Goal: Information Seeking & Learning: Learn about a topic

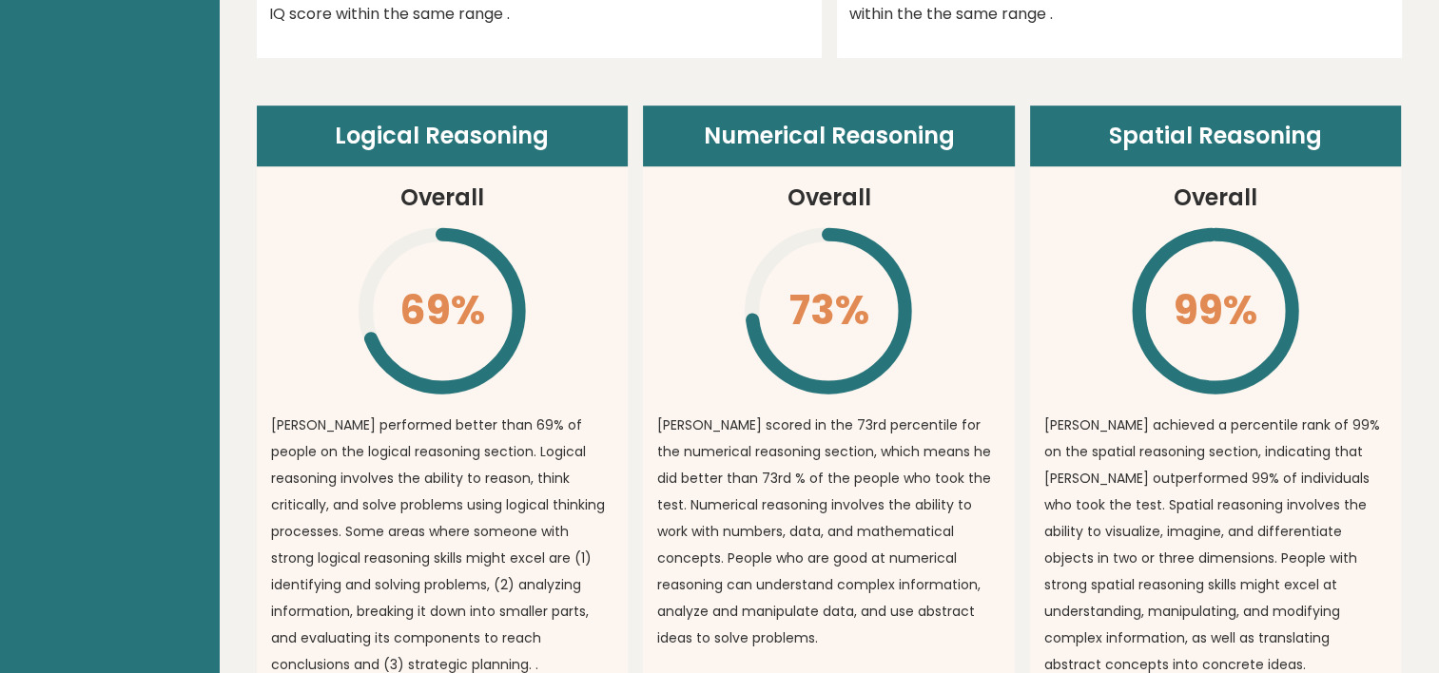
scroll to position [1084, 0]
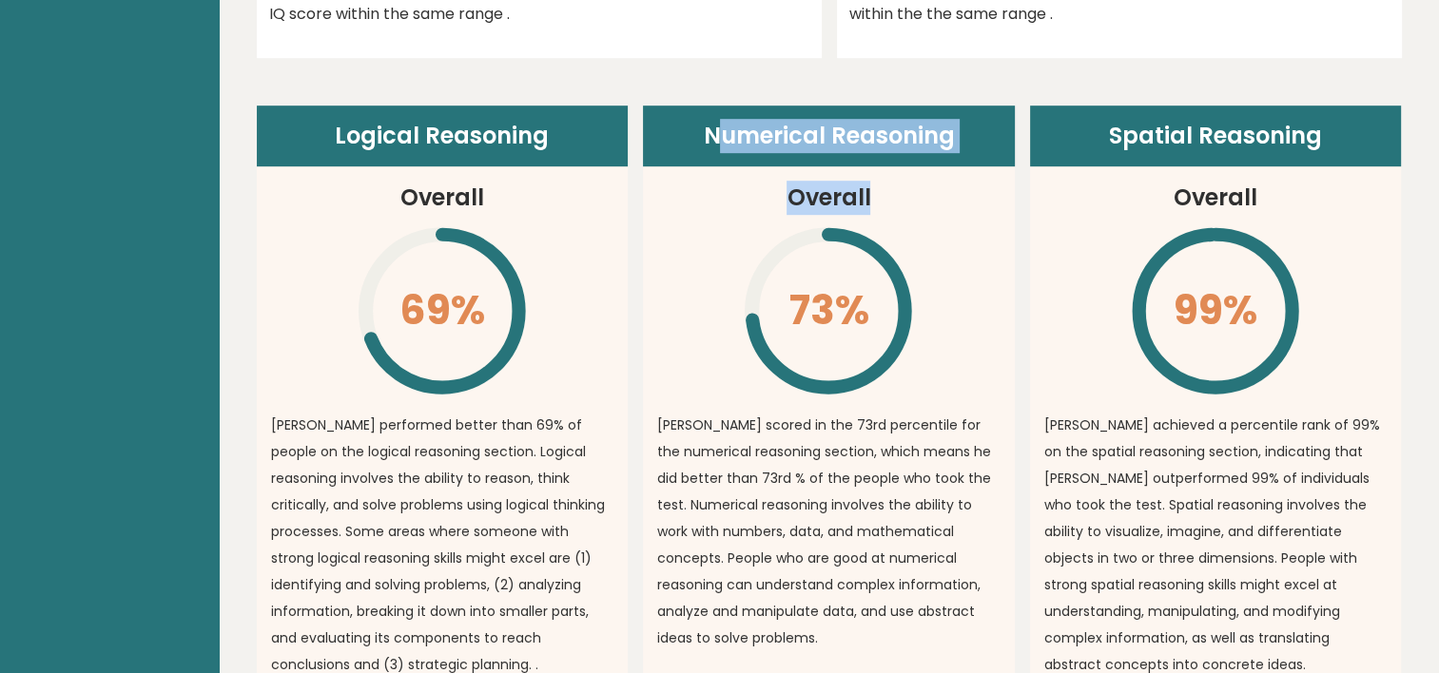
drag, startPoint x: 712, startPoint y: 137, endPoint x: 871, endPoint y: 212, distance: 175.7
click at [871, 212] on article "Numerical Reasoning Overall 73% \ [PERSON_NAME] scored in the 73rd percentile f…" at bounding box center [829, 407] width 372 height 603
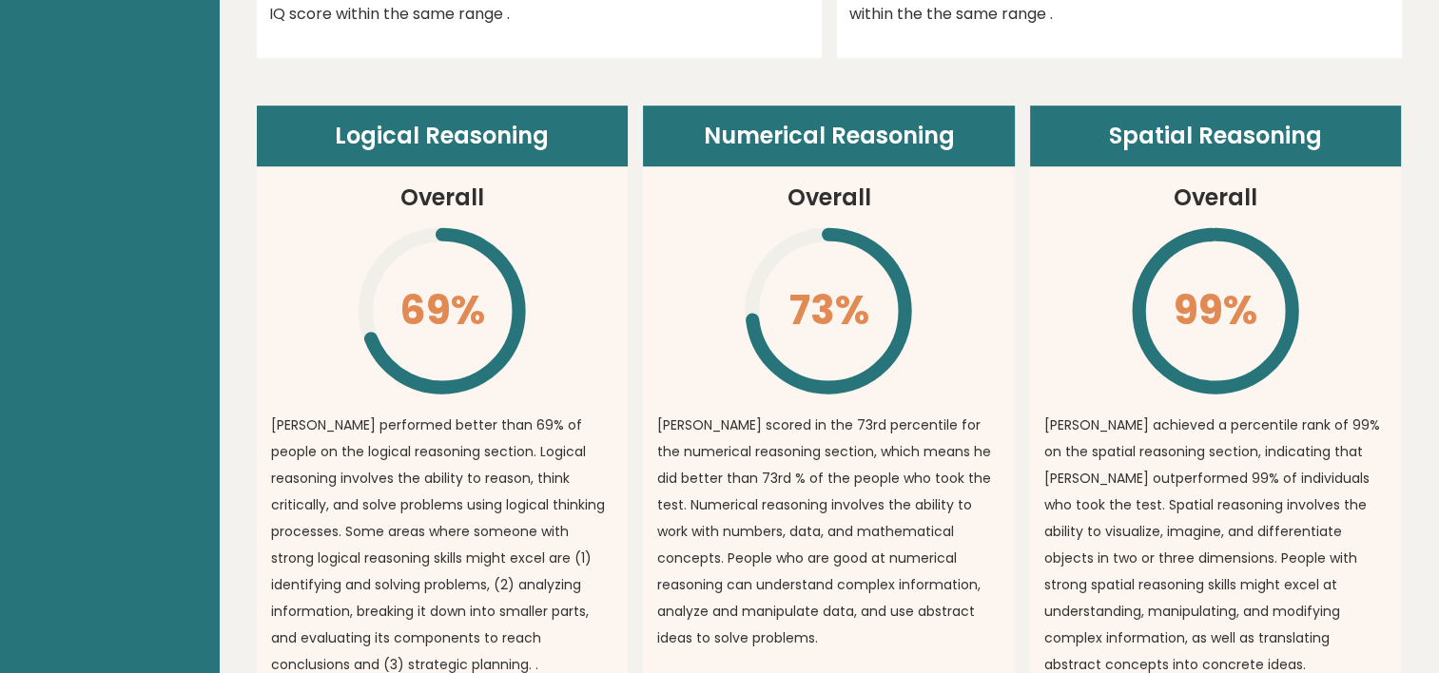
drag, startPoint x: 871, startPoint y: 212, endPoint x: 947, endPoint y: 334, distance: 143.6
click at [947, 334] on article "Numerical Reasoning Overall 73% \ [PERSON_NAME] scored in the 73rd percentile f…" at bounding box center [829, 407] width 372 height 603
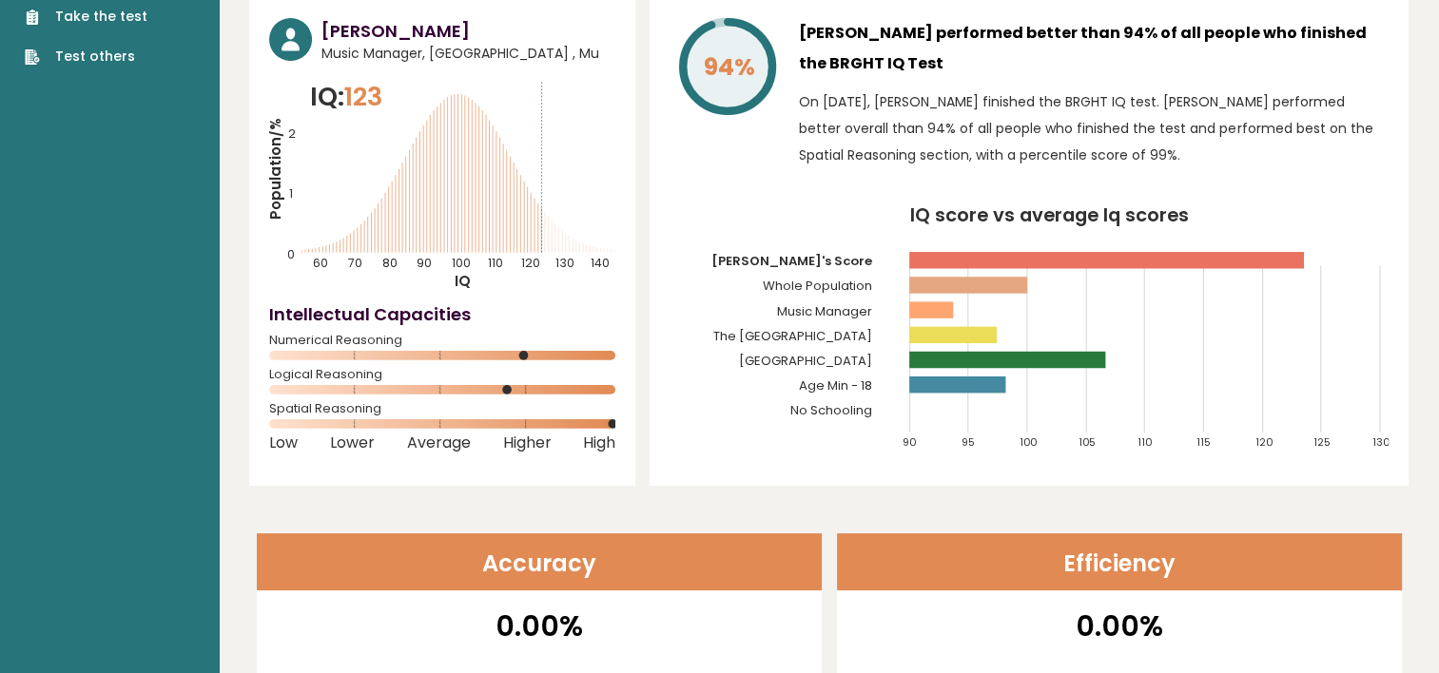
scroll to position [0, 0]
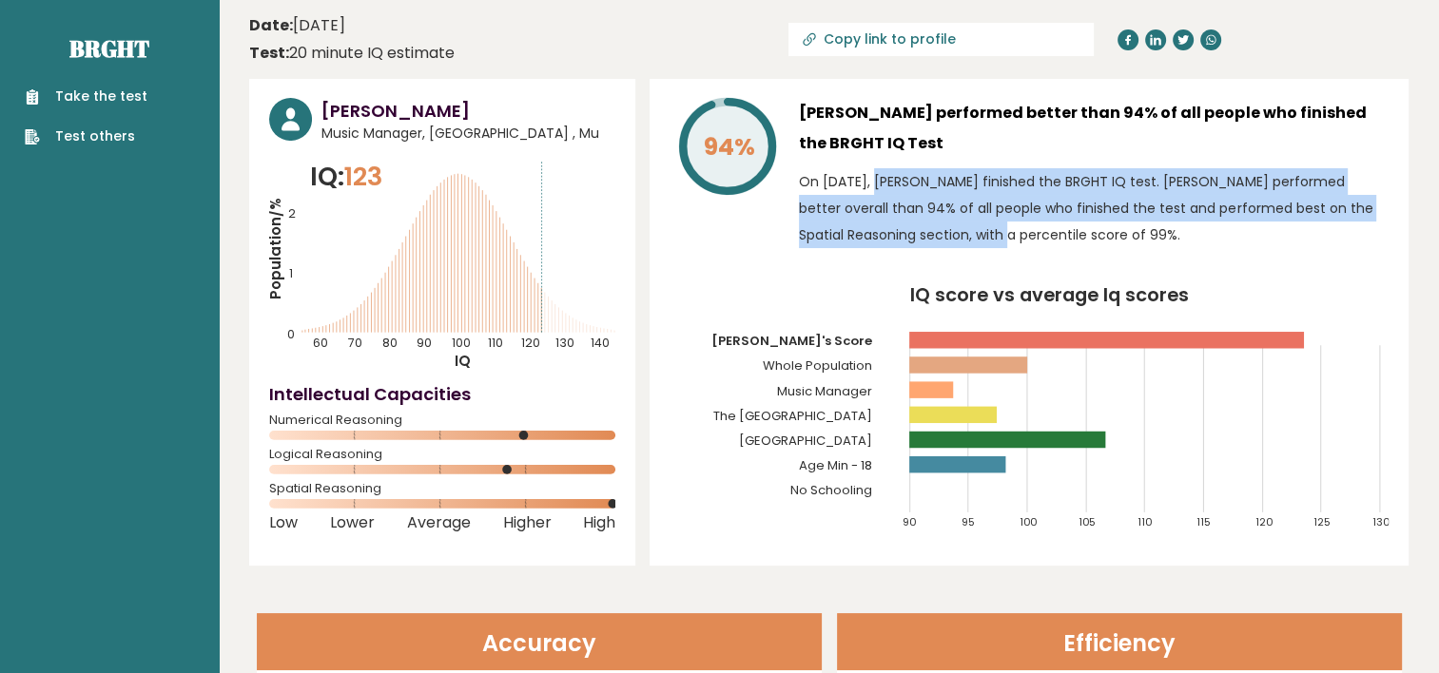
drag, startPoint x: 816, startPoint y: 179, endPoint x: 890, endPoint y: 238, distance: 94.8
click at [890, 238] on p "On [DATE], [PERSON_NAME] finished the BRGHT IQ test. [PERSON_NAME] performed be…" at bounding box center [1094, 208] width 590 height 80
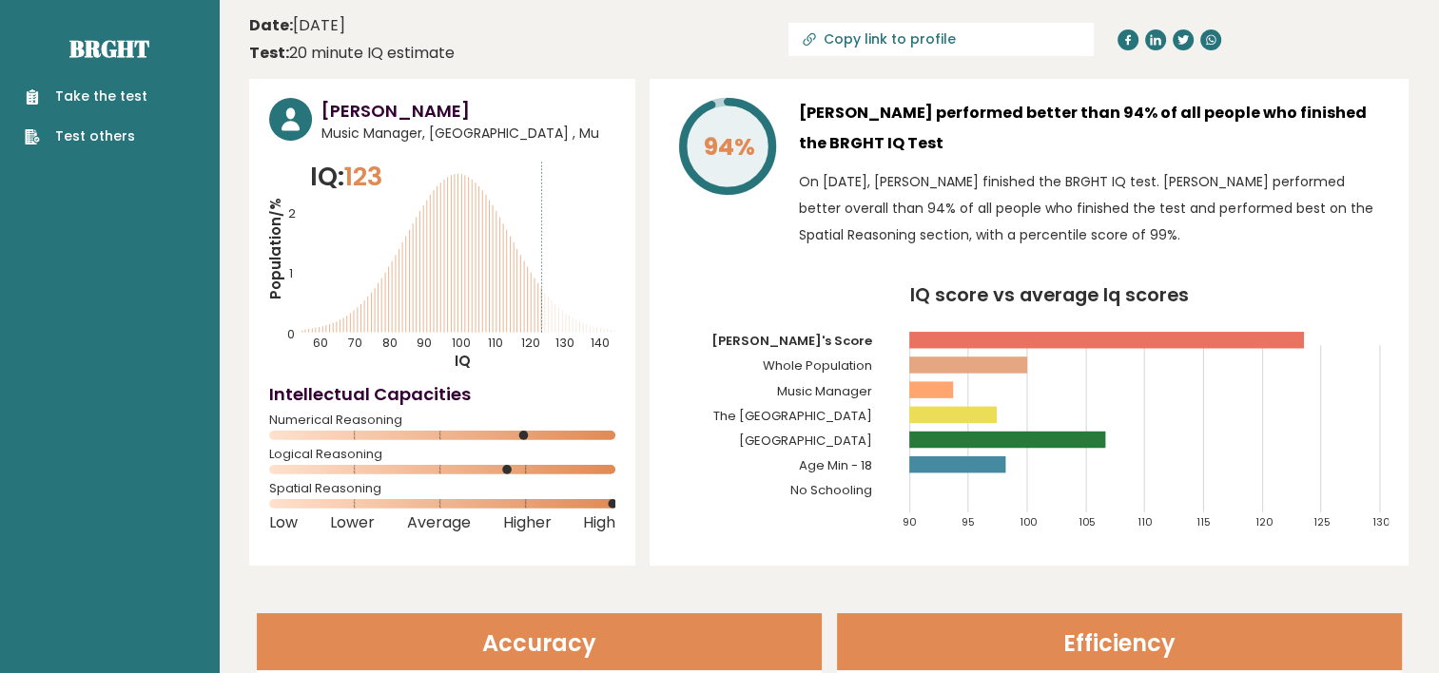
drag, startPoint x: 890, startPoint y: 238, endPoint x: 903, endPoint y: 266, distance: 31.1
click at [903, 266] on div "94% [PERSON_NAME] performed better than 94% of all people who finished the BRGH…" at bounding box center [1029, 322] width 759 height 487
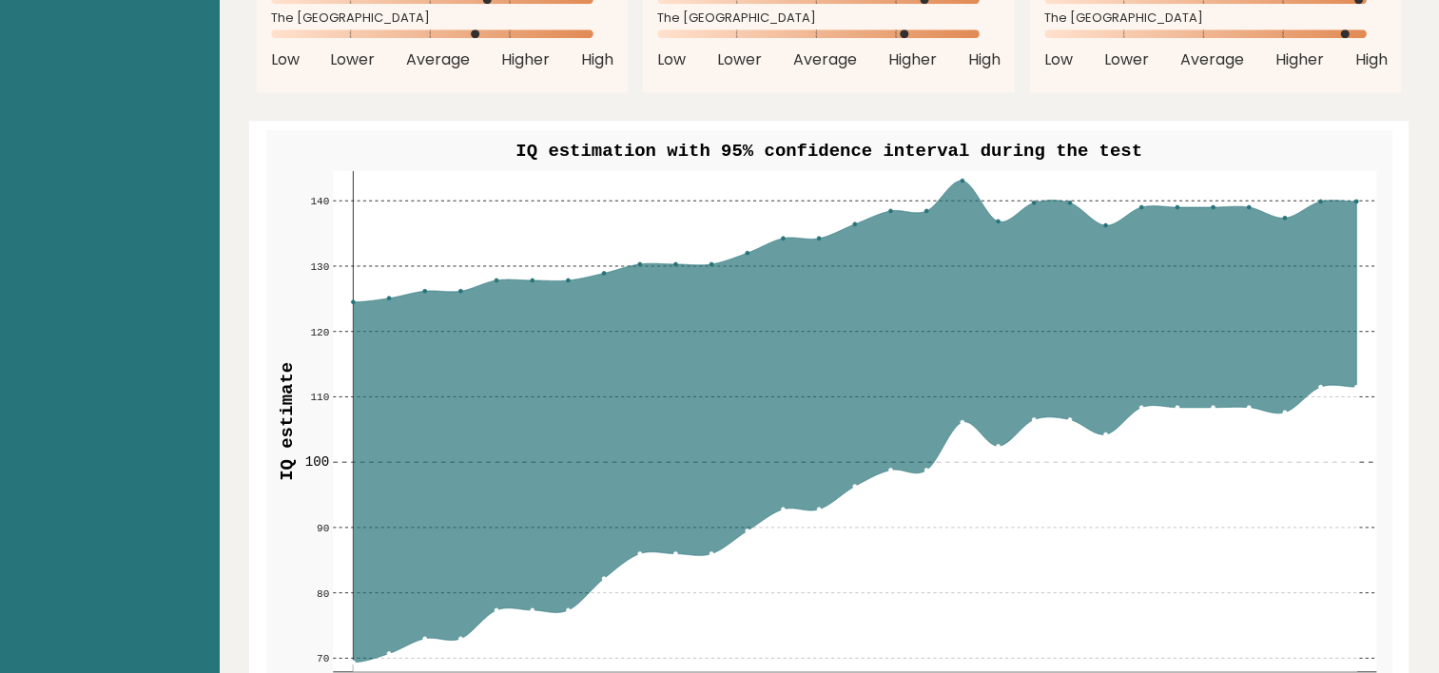
scroll to position [1959, 0]
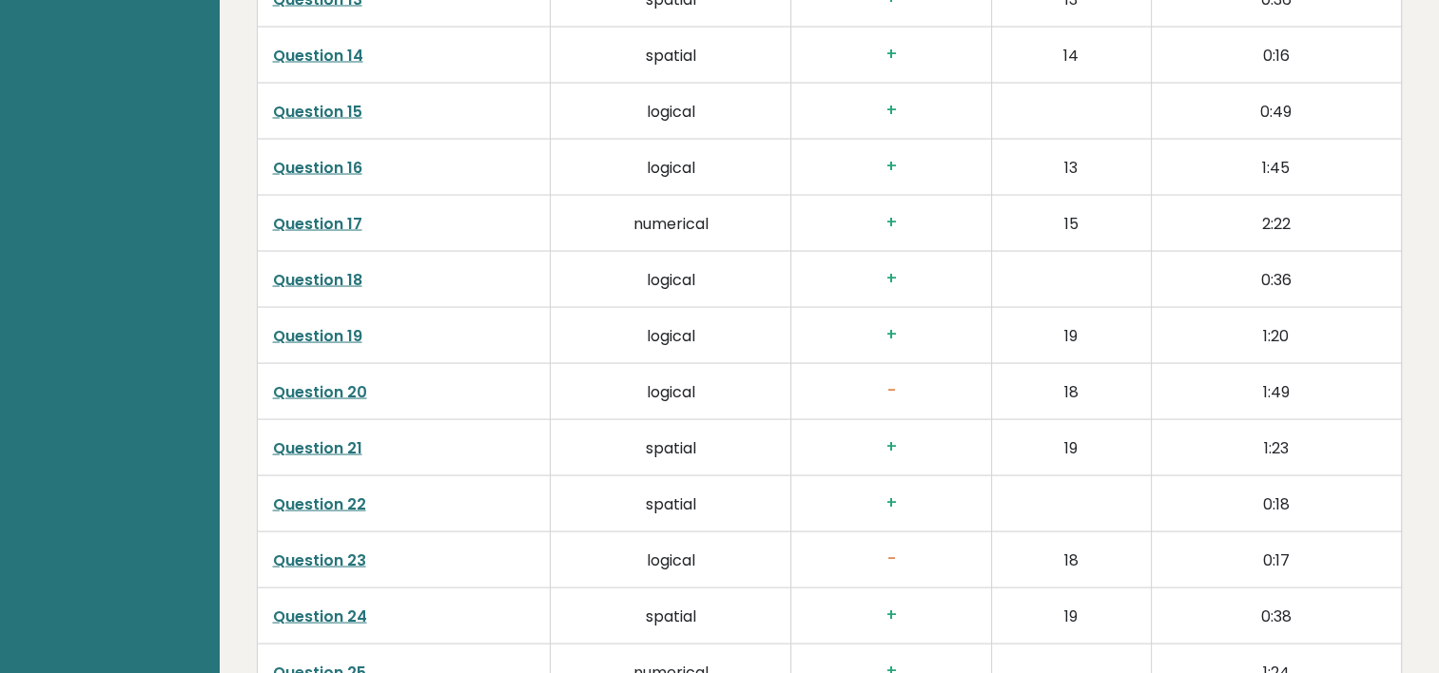
scroll to position [4112, 0]
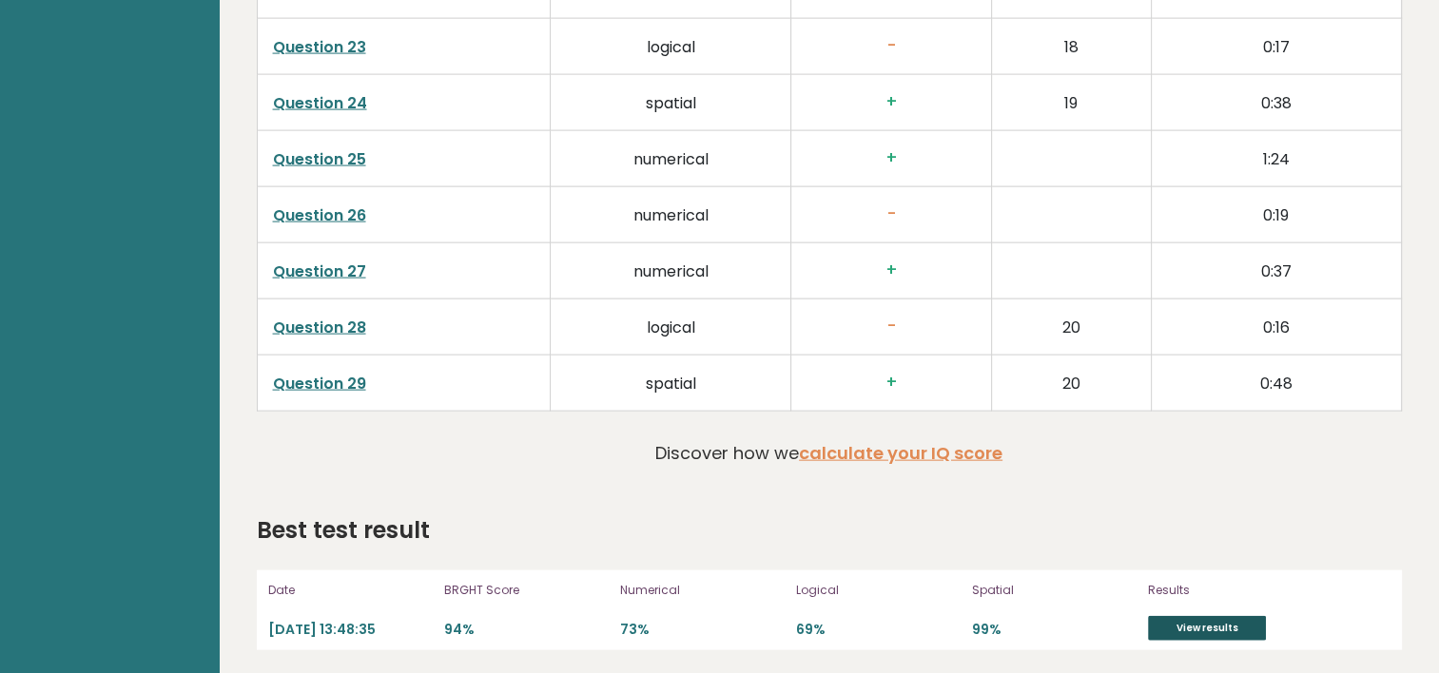
click at [1180, 624] on link "View results" at bounding box center [1207, 628] width 118 height 25
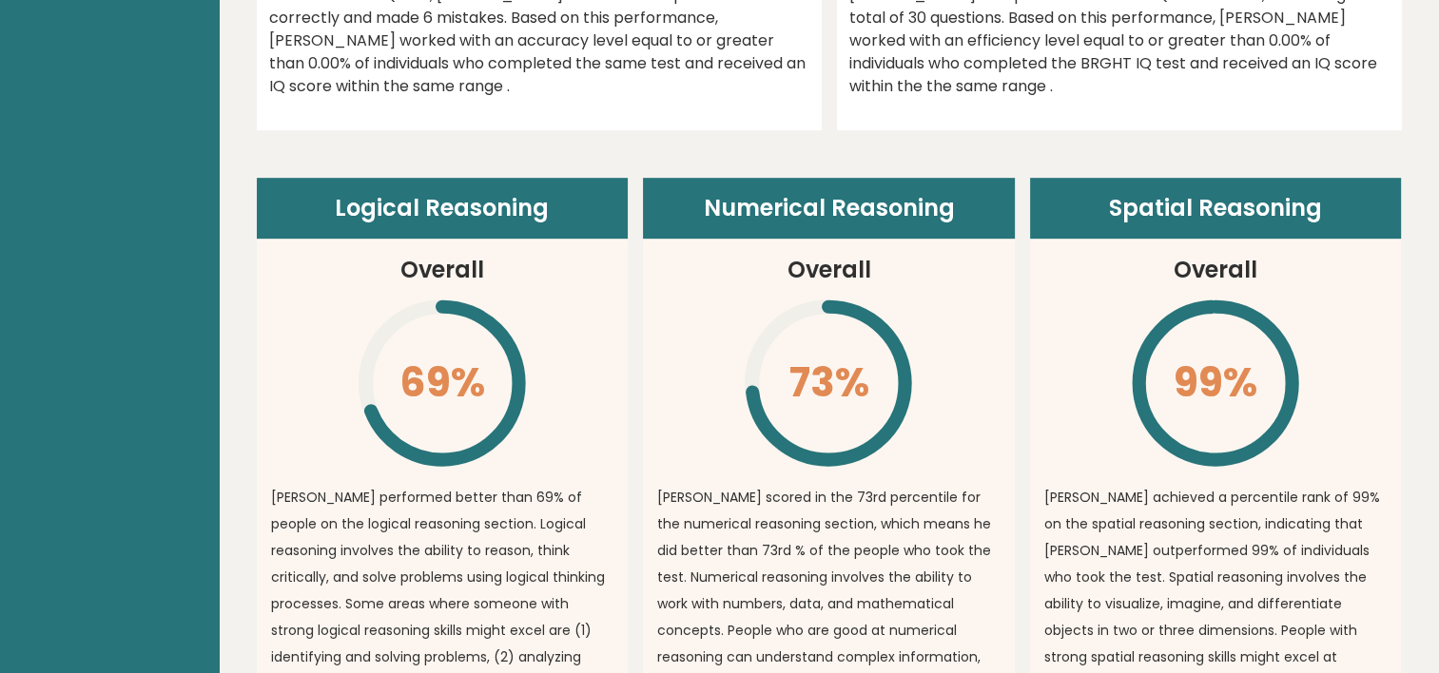
scroll to position [1016, 0]
